Goal: Information Seeking & Learning: Learn about a topic

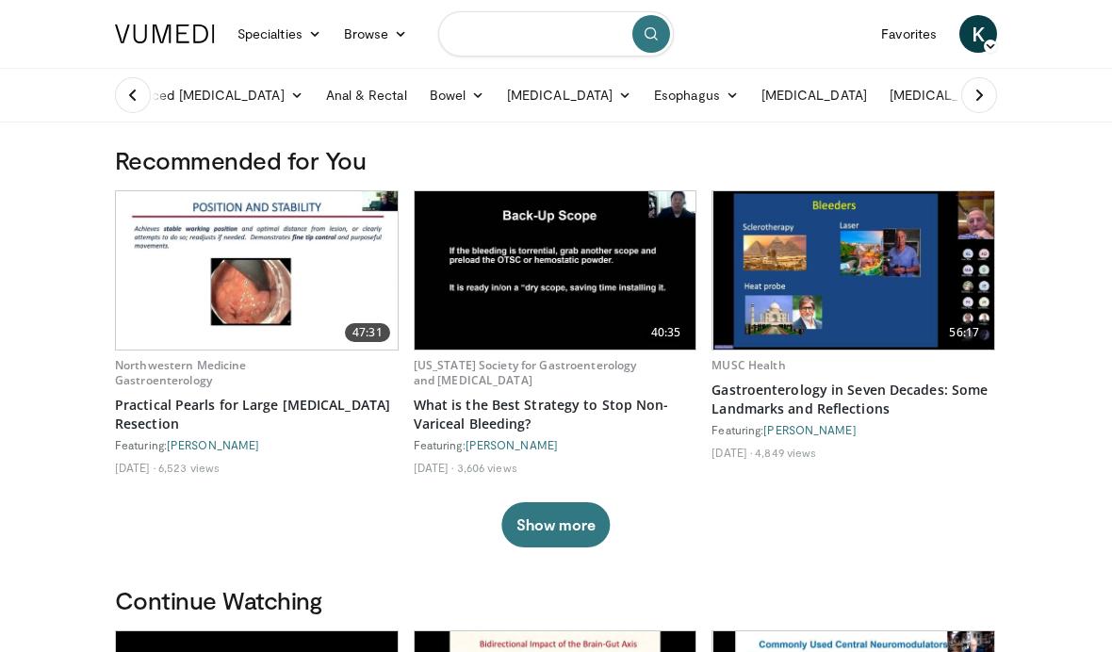
click at [495, 50] on input "Search topics, interventions" at bounding box center [556, 33] width 236 height 45
type input "**********"
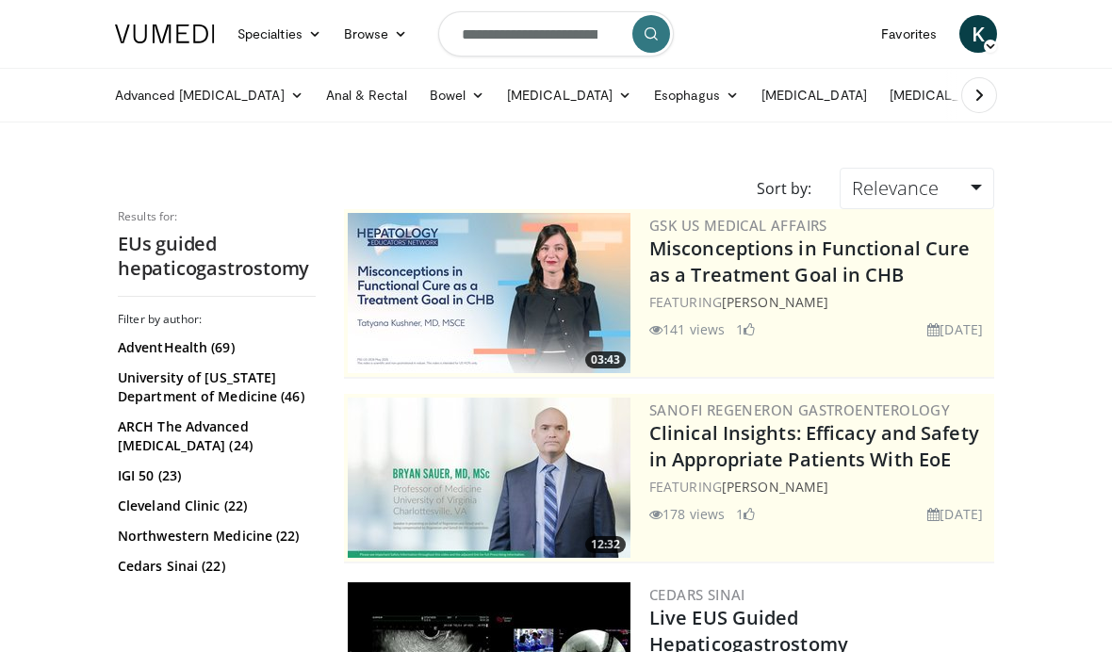
click at [217, 352] on link "AdventHealth (69)" at bounding box center [214, 347] width 193 height 19
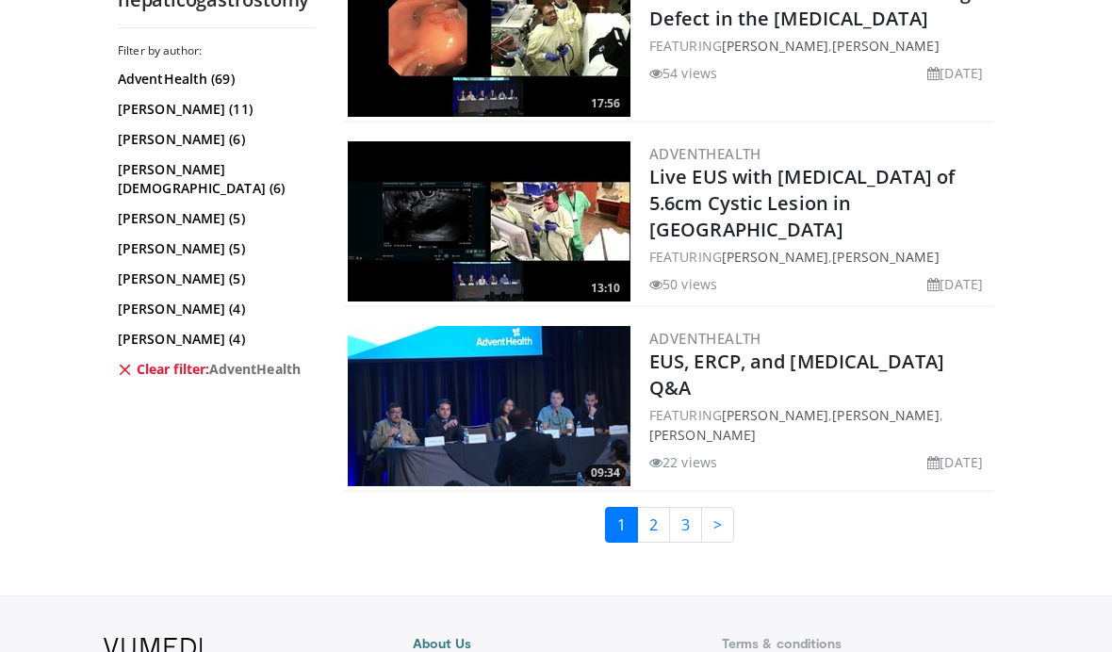
scroll to position [4687, 0]
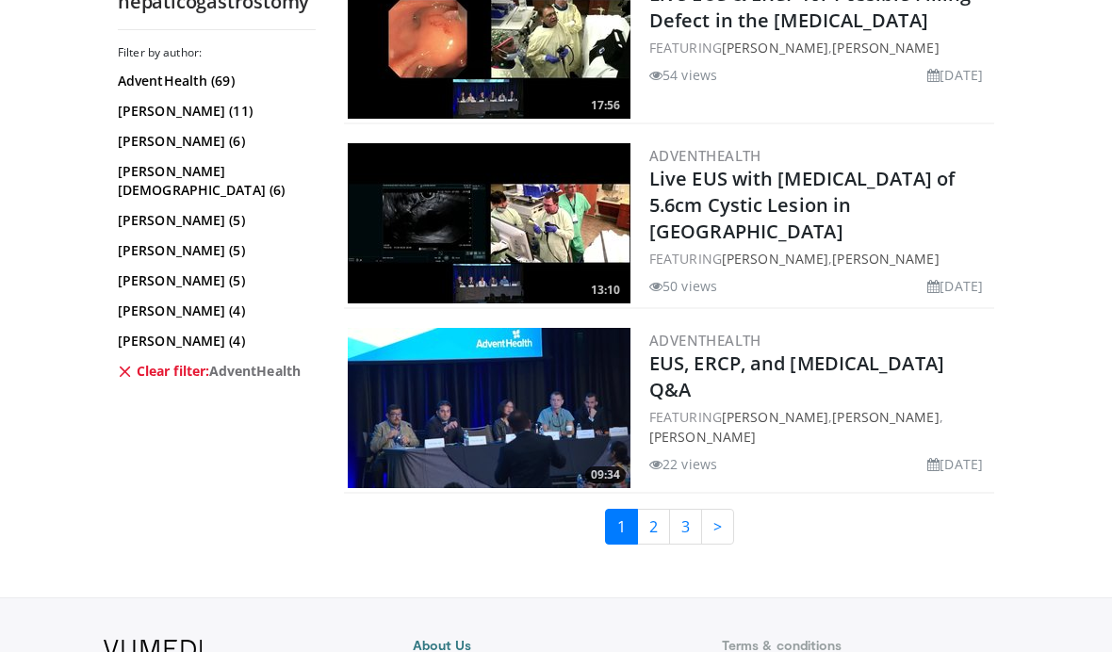
click at [669, 544] on link "3" at bounding box center [685, 527] width 33 height 36
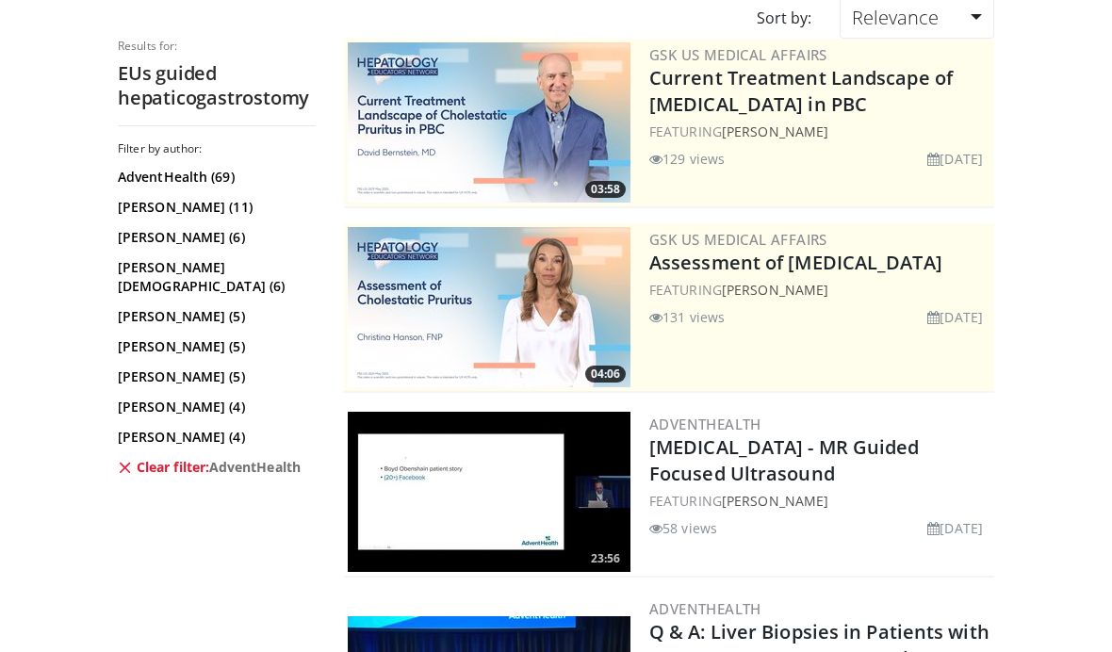
scroll to position [168, 0]
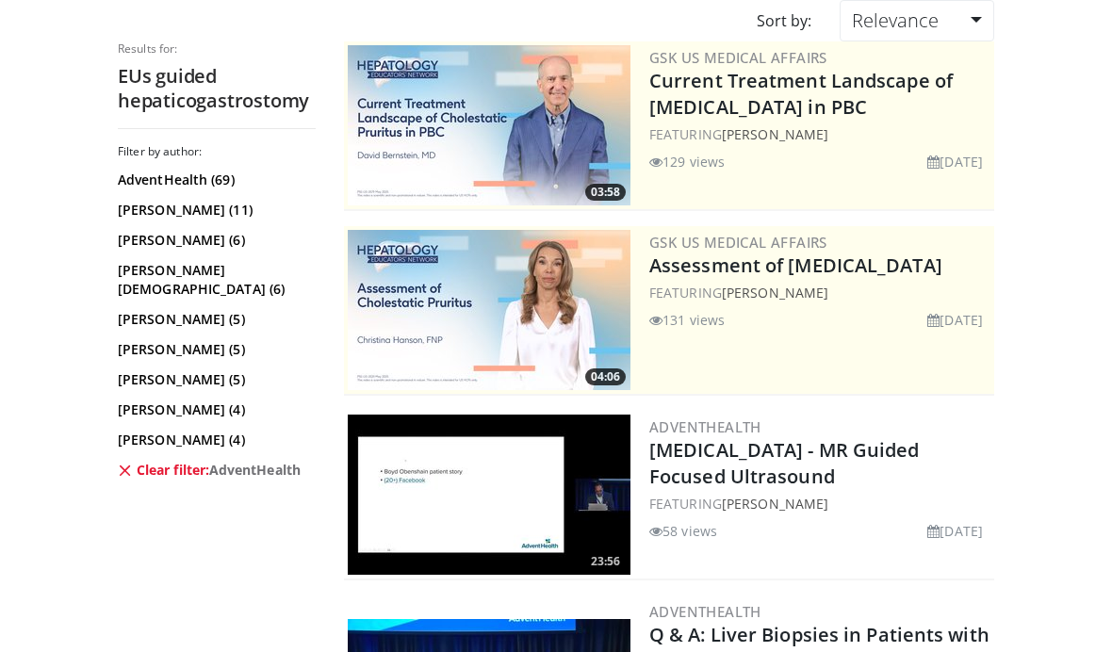
click at [231, 279] on link "Nadeem Tehami (6)" at bounding box center [214, 280] width 193 height 38
click at [225, 238] on link "Muhammad Hasan (6)" at bounding box center [214, 240] width 193 height 19
click at [164, 461] on link "Clear filter: AdventHealth" at bounding box center [214, 470] width 193 height 19
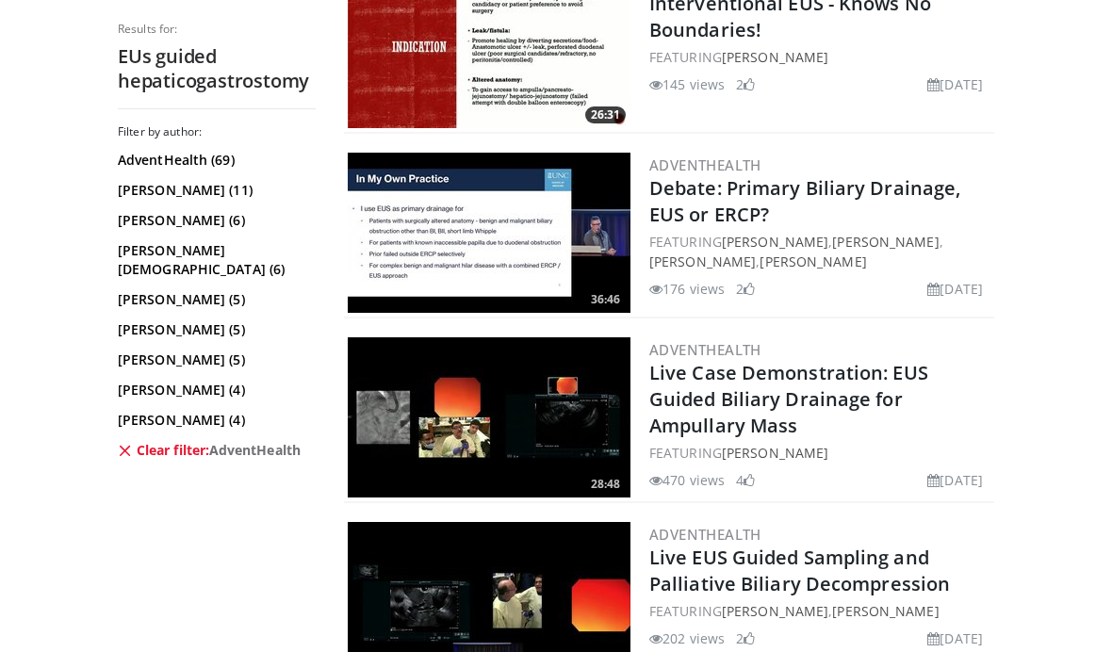
scroll to position [572, 0]
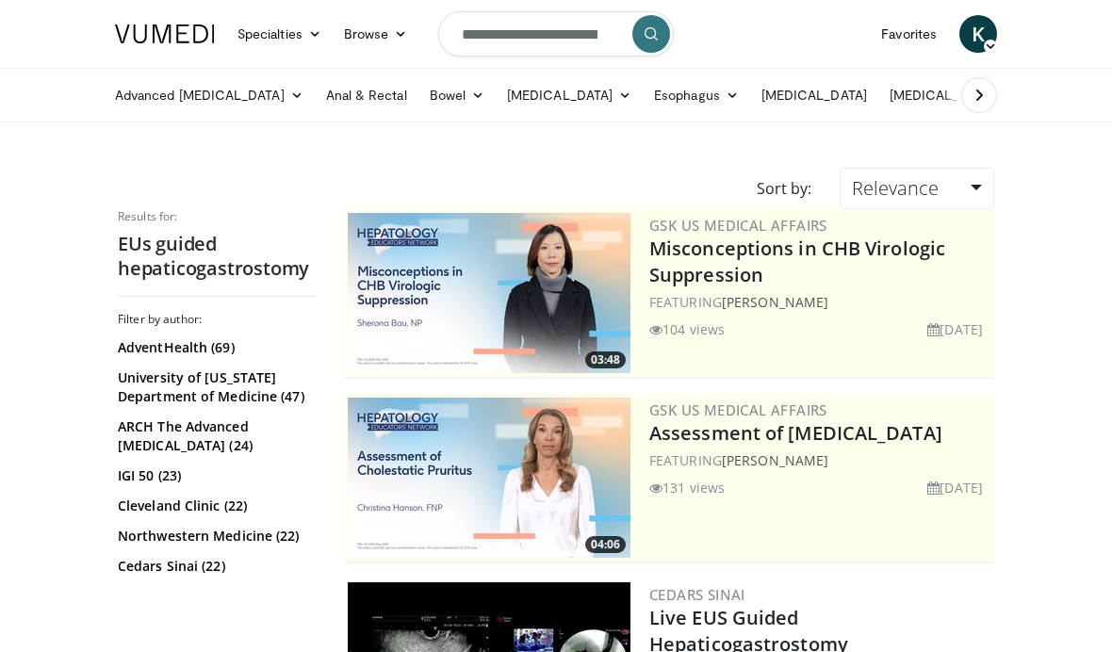
click at [246, 389] on link "University of Colorado Department of Medicine (47)" at bounding box center [214, 387] width 193 height 38
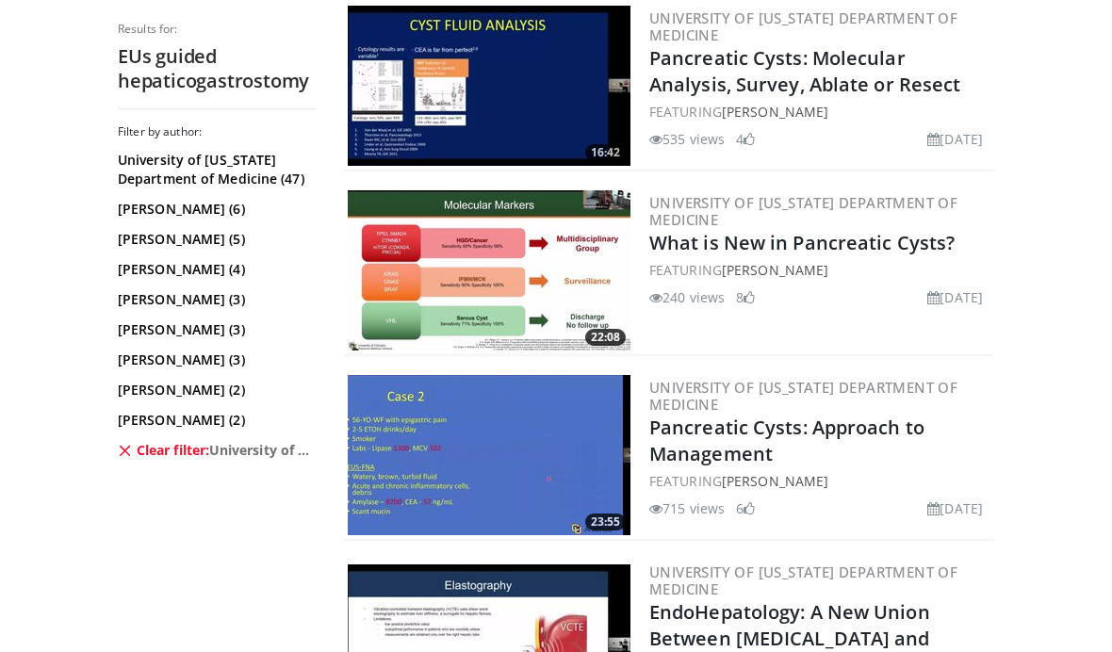
scroll to position [3937, 0]
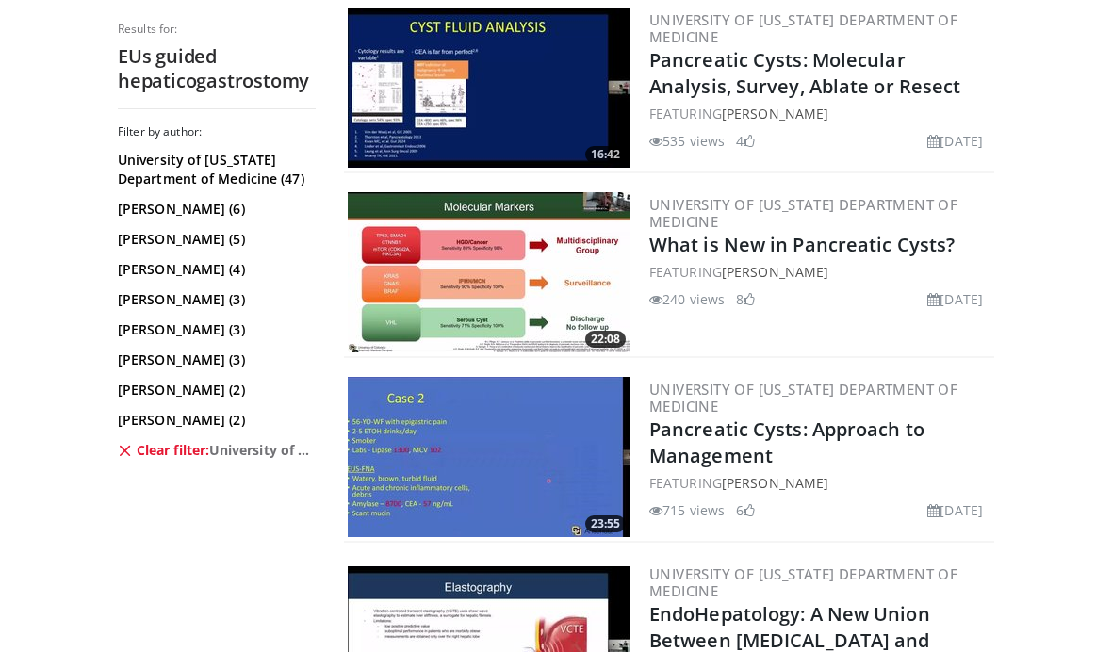
click at [209, 330] on link "Uzma Siddiqui (3)" at bounding box center [214, 329] width 193 height 19
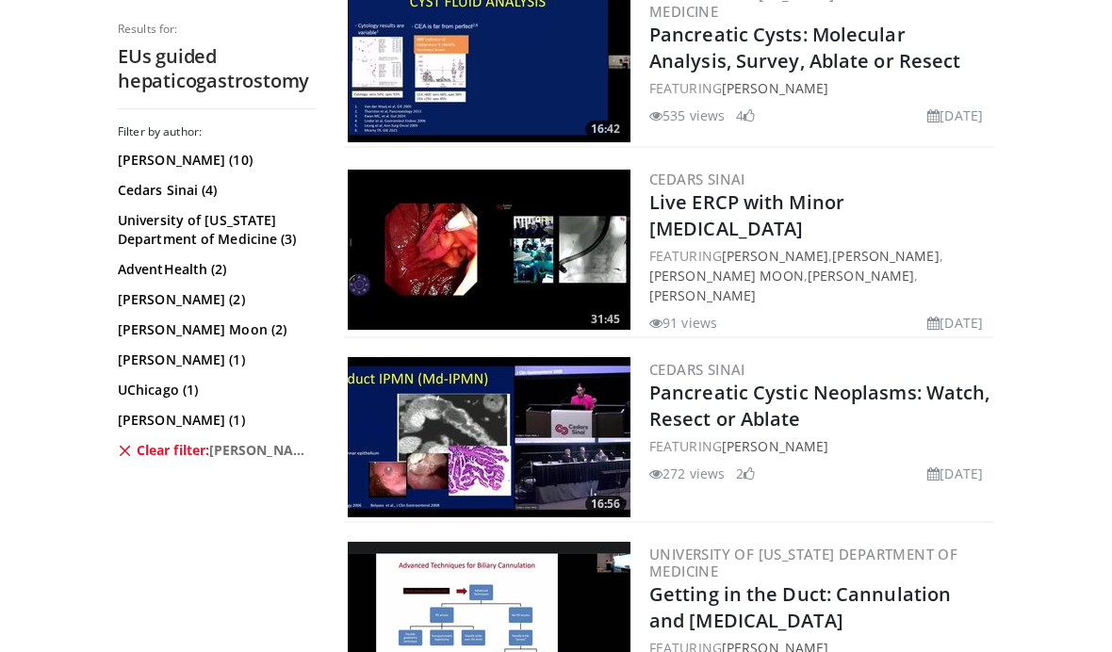
scroll to position [1573, 0]
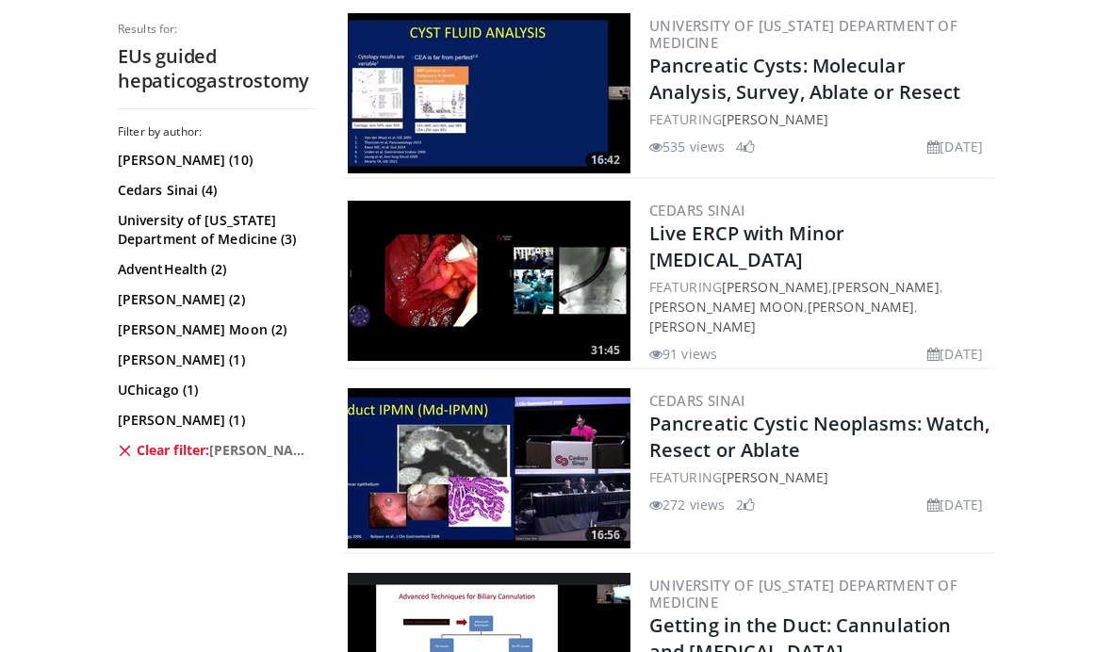
click at [182, 302] on link "Simon K. Lo (2)" at bounding box center [214, 299] width 193 height 19
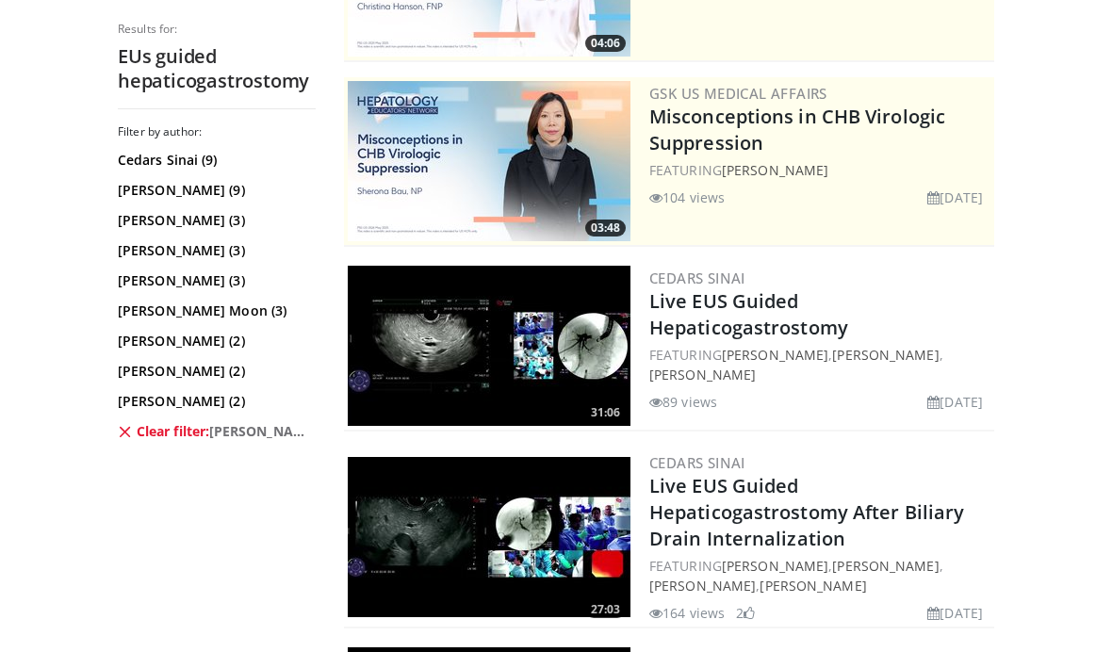
scroll to position [310, 0]
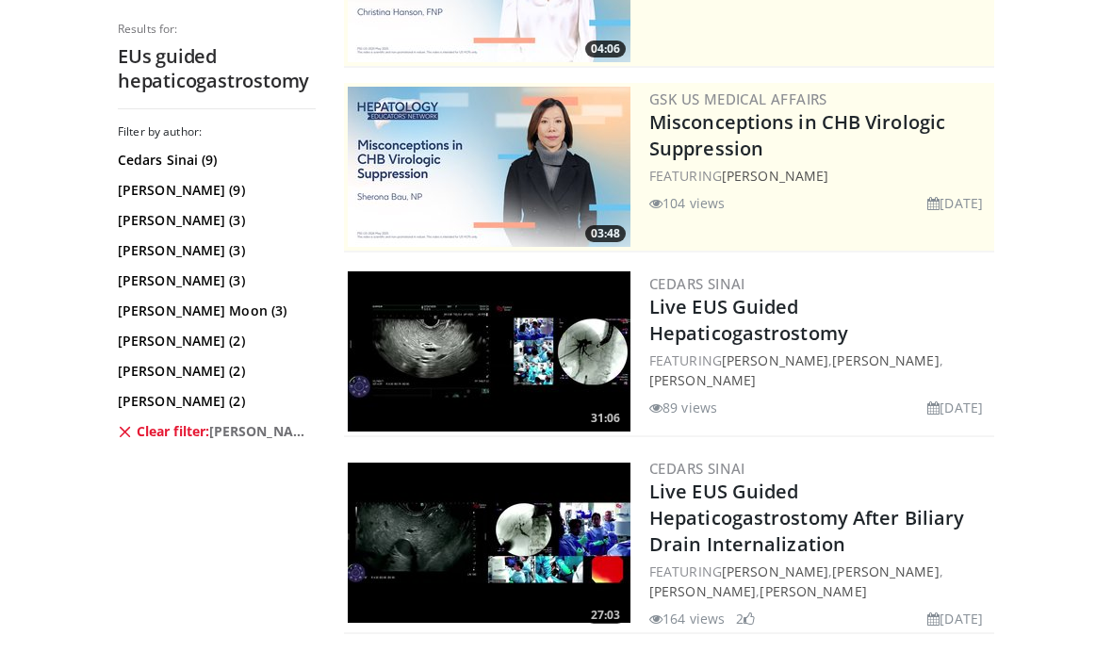
click at [480, 345] on img at bounding box center [489, 352] width 283 height 160
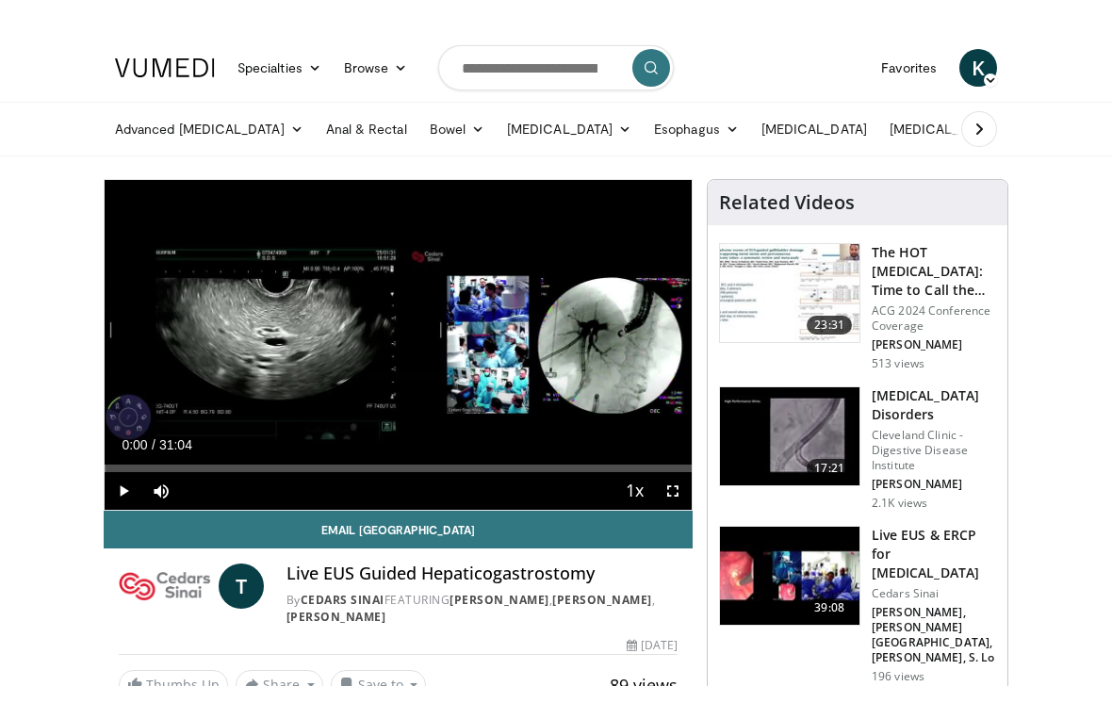
scroll to position [23, 0]
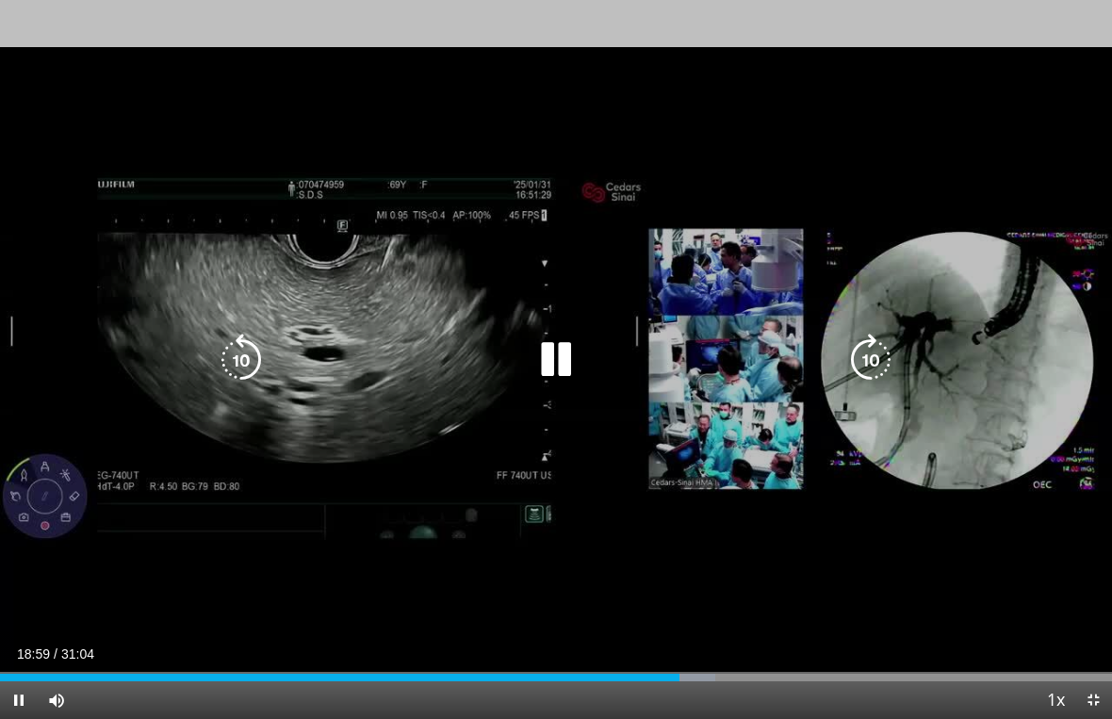
click at [961, 524] on div "10 seconds Tap to unmute" at bounding box center [556, 359] width 1112 height 719
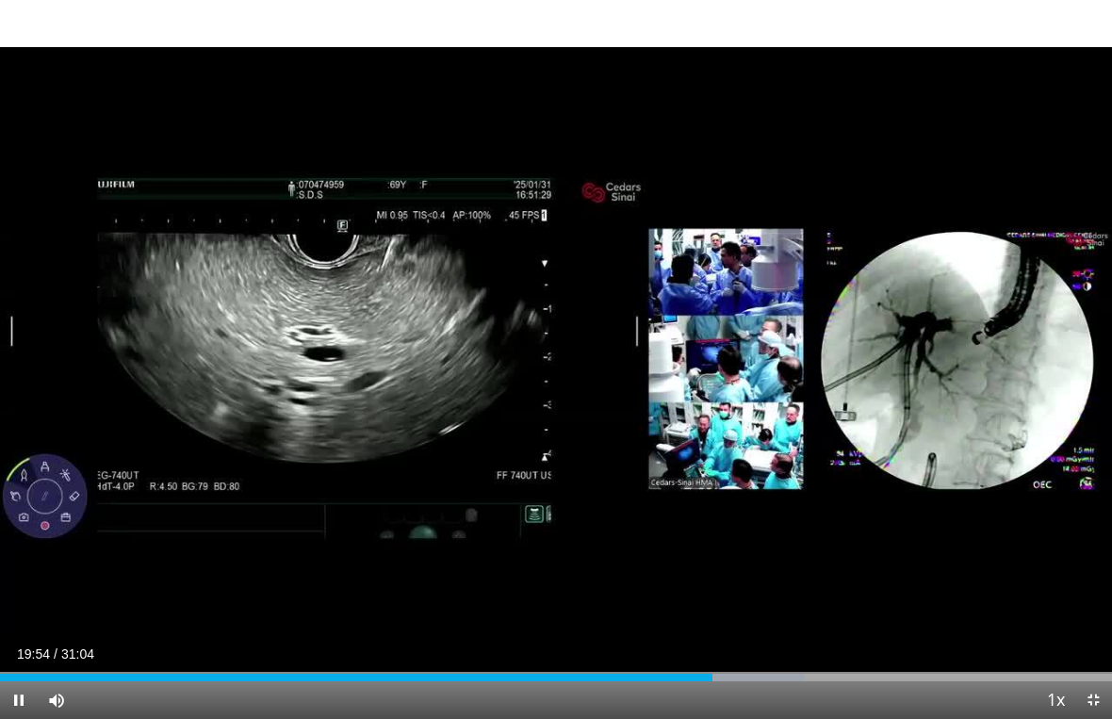
click at [987, 357] on div "10 seconds Tap to unmute" at bounding box center [556, 359] width 1112 height 719
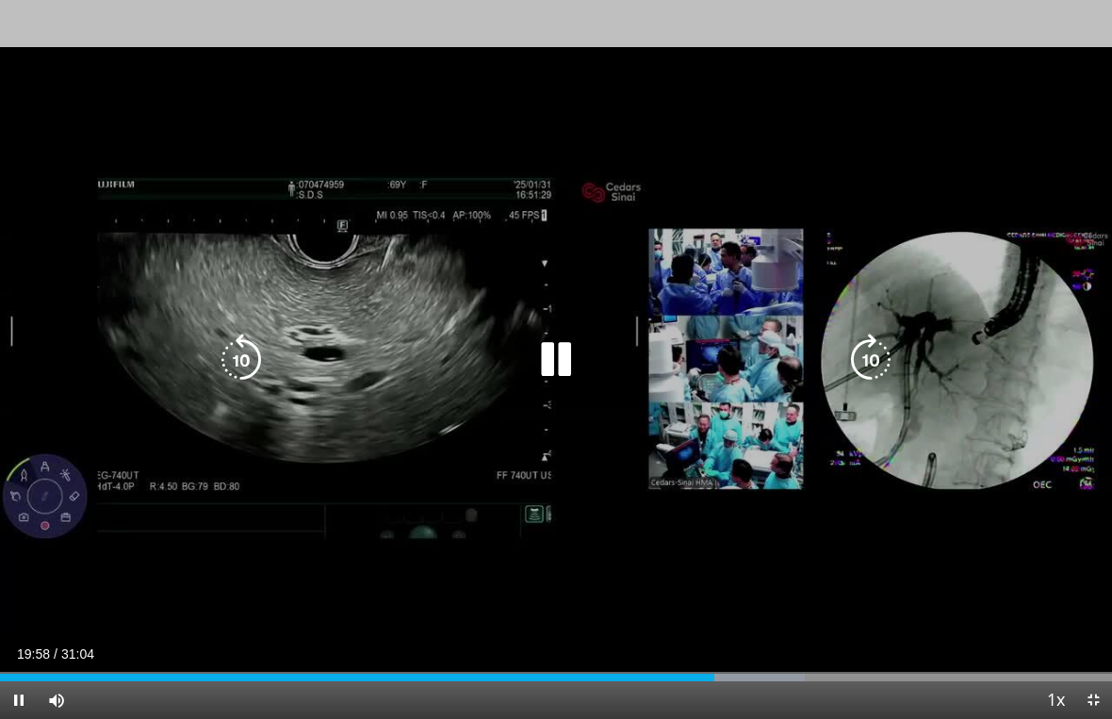
click at [953, 391] on div "10 seconds Tap to unmute" at bounding box center [556, 359] width 1112 height 719
click at [526, 397] on div "10 seconds Tap to unmute" at bounding box center [556, 359] width 1112 height 719
